Goal: Task Accomplishment & Management: Manage account settings

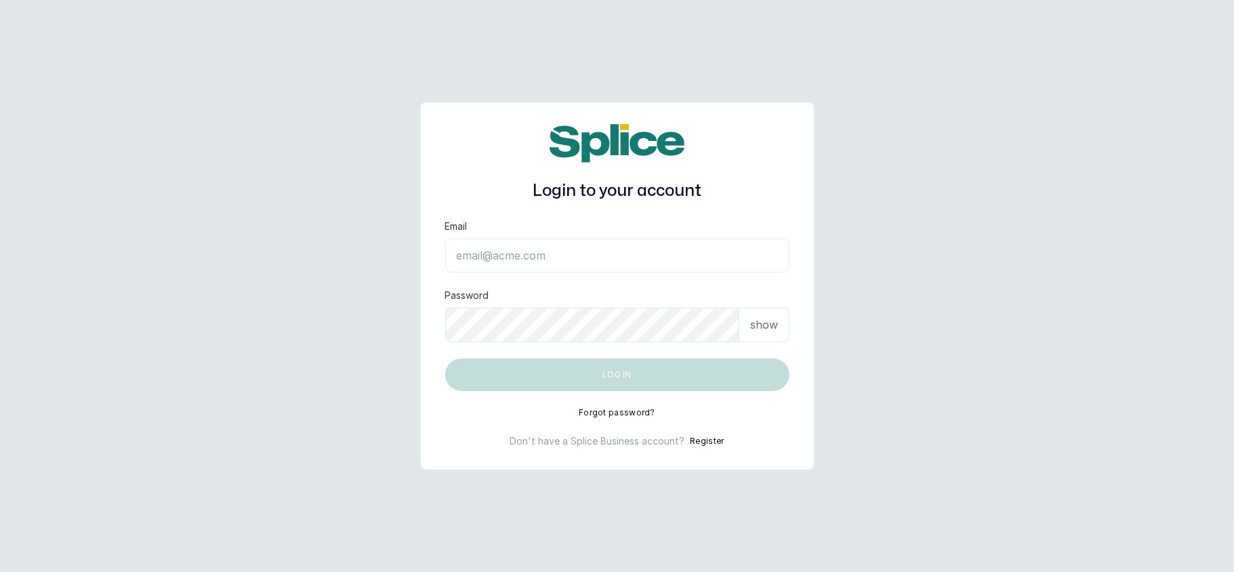
click at [517, 259] on input "Email" at bounding box center [617, 256] width 344 height 34
type input "[EMAIL_ADDRESS][DOMAIN_NAME]"
click at [759, 321] on p "show" at bounding box center [764, 325] width 28 height 16
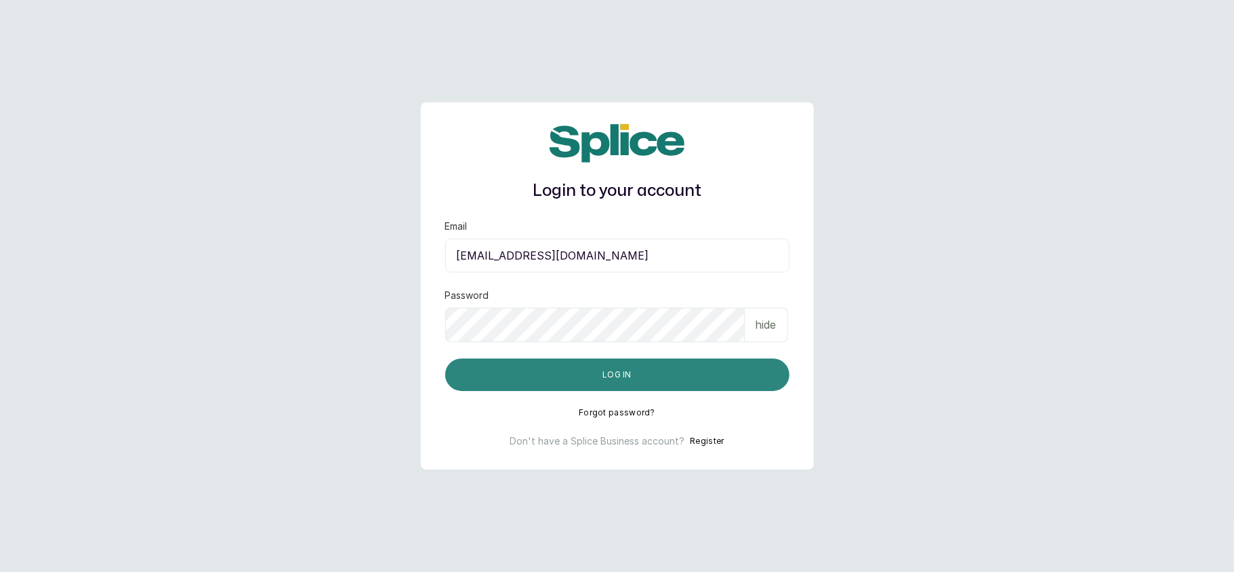
click at [675, 369] on button "Log in" at bounding box center [617, 375] width 344 height 33
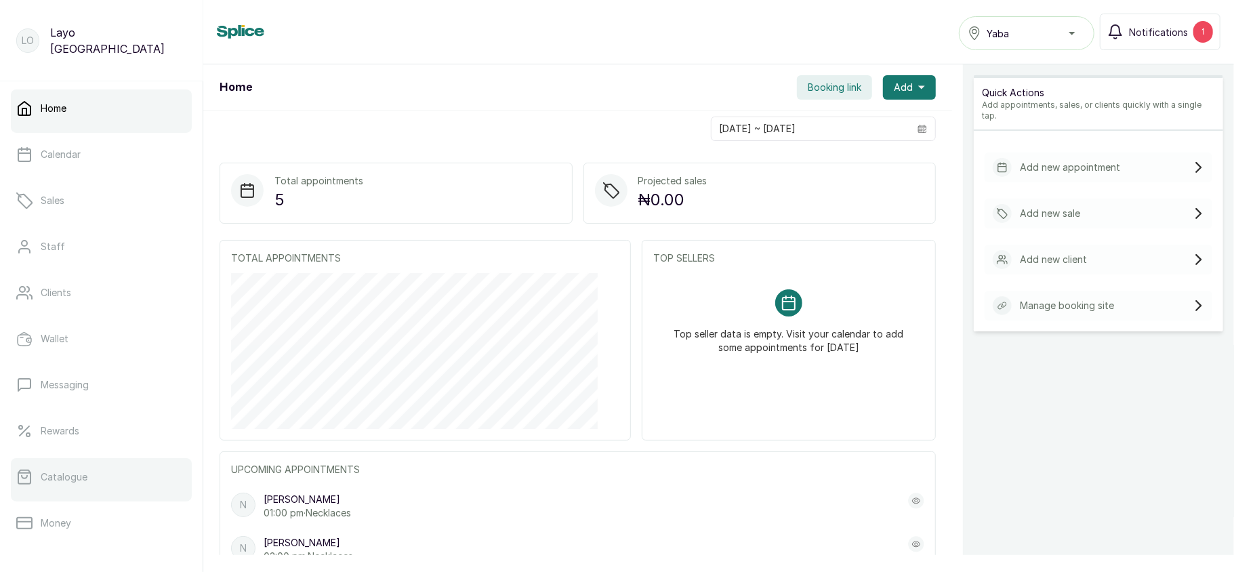
click at [63, 462] on link "Catalogue" at bounding box center [101, 477] width 181 height 38
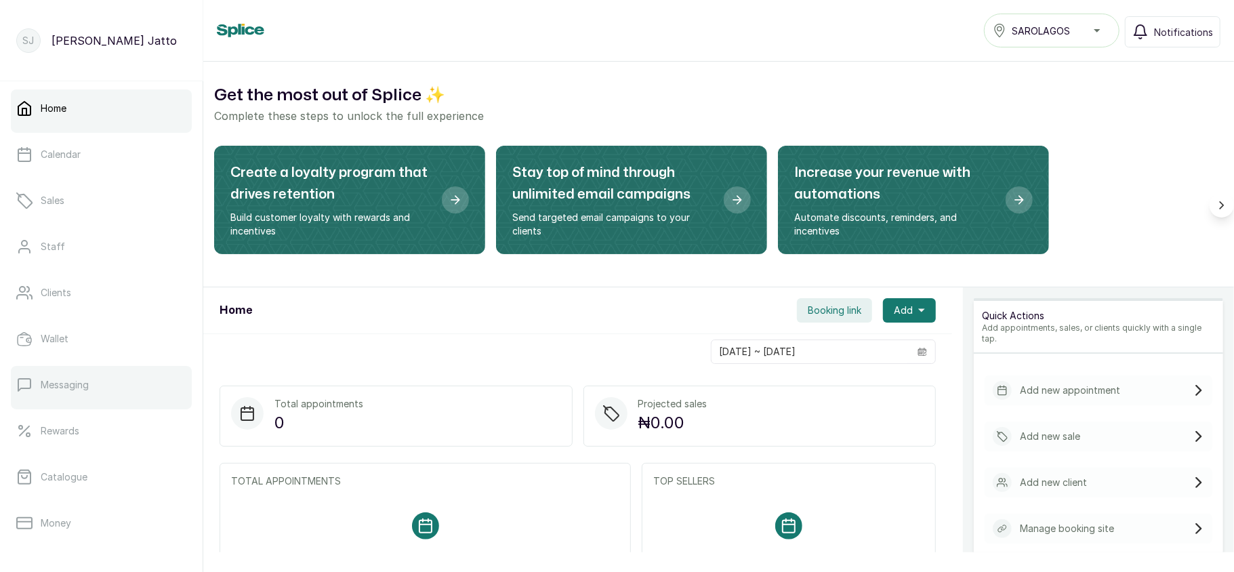
scroll to position [196, 0]
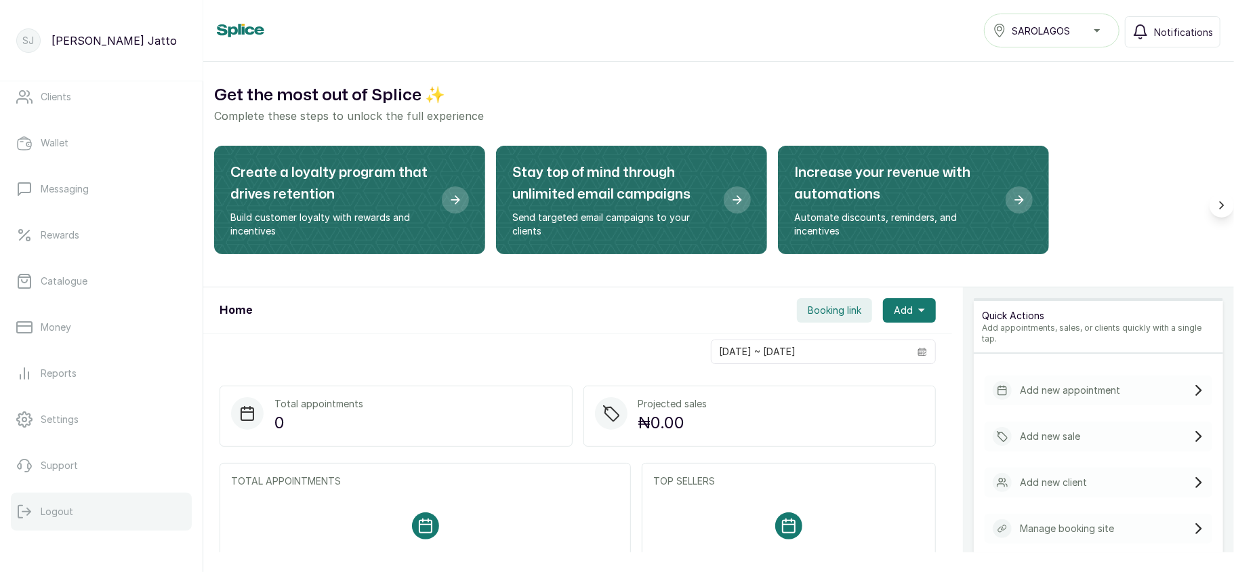
click at [41, 502] on button "Logout" at bounding box center [101, 512] width 181 height 38
